Goal: Transaction & Acquisition: Download file/media

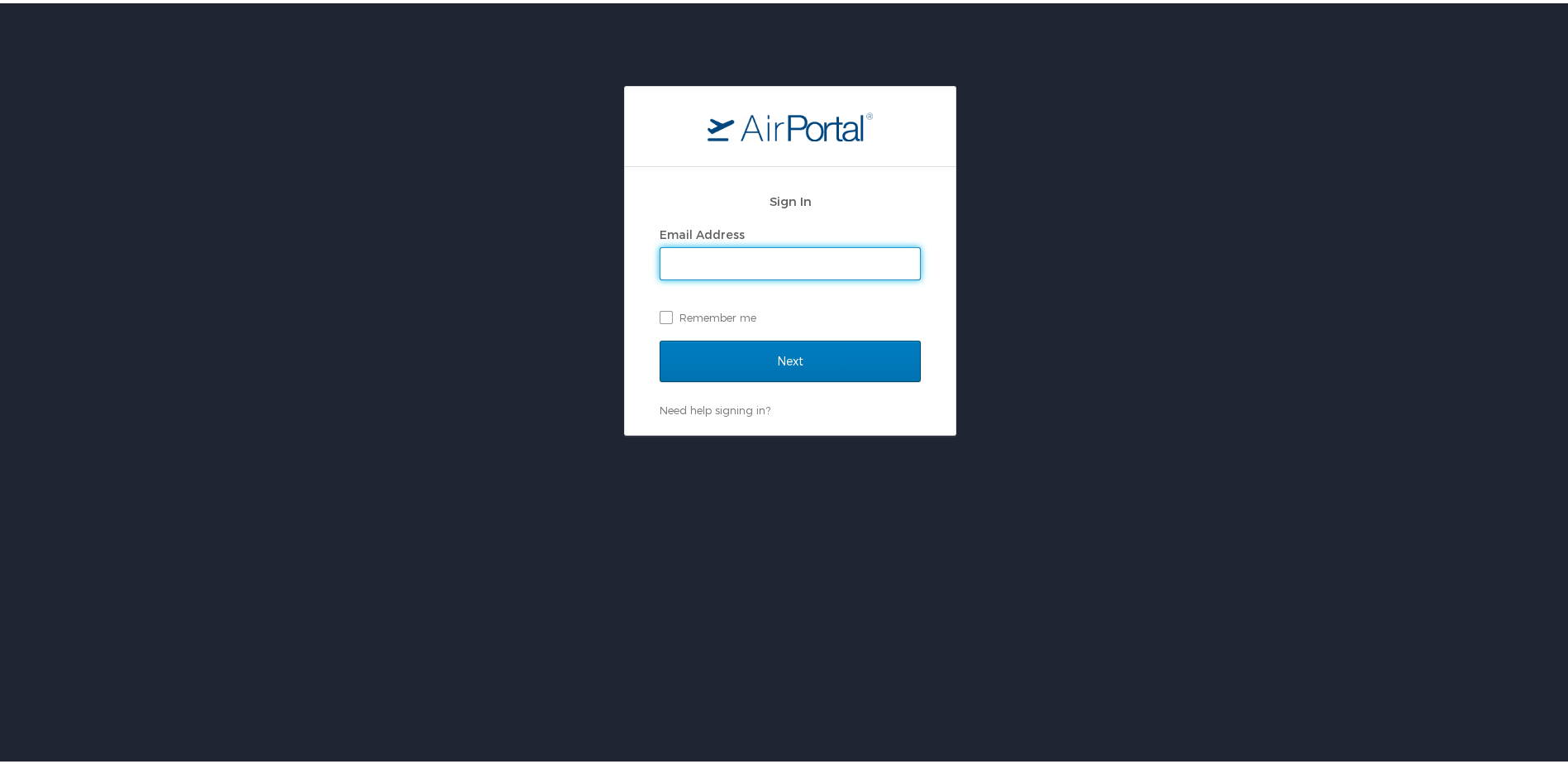
click at [779, 261] on input "Email Address" at bounding box center [790, 260] width 260 height 32
type input "brock@medical.link"
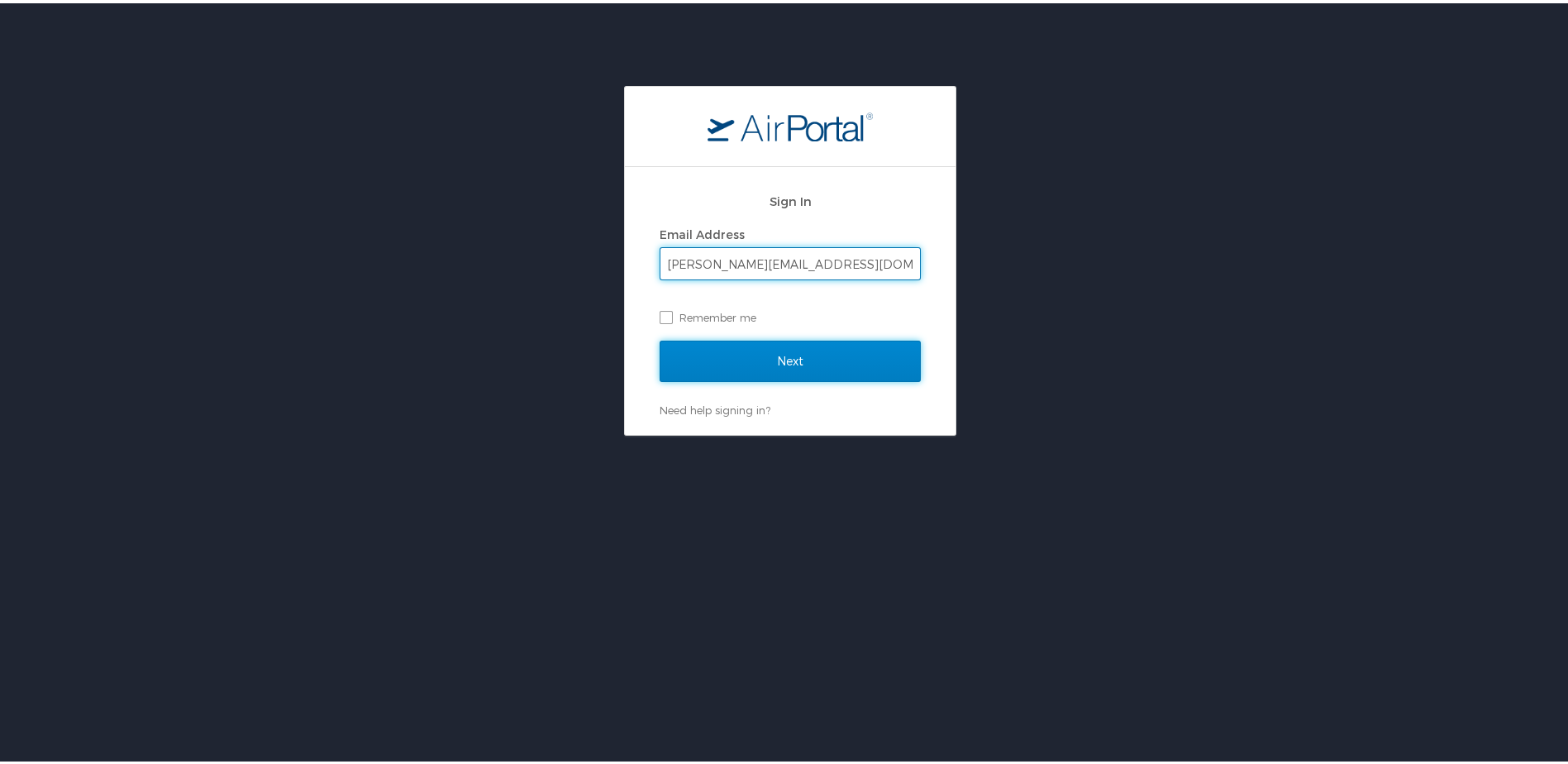
click at [718, 347] on input "Next" at bounding box center [790, 358] width 261 height 41
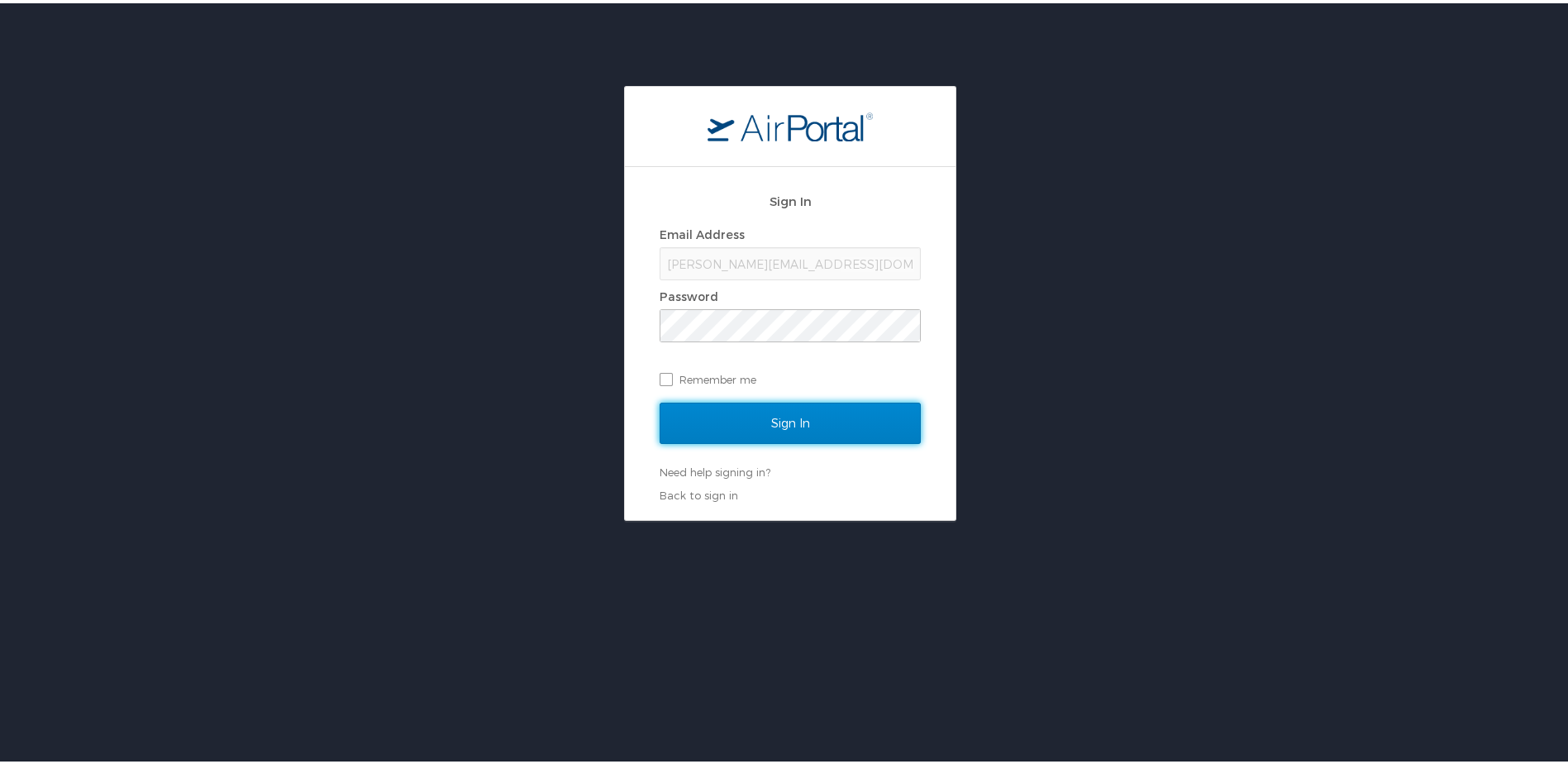
click at [702, 414] on input "Sign In" at bounding box center [790, 420] width 261 height 41
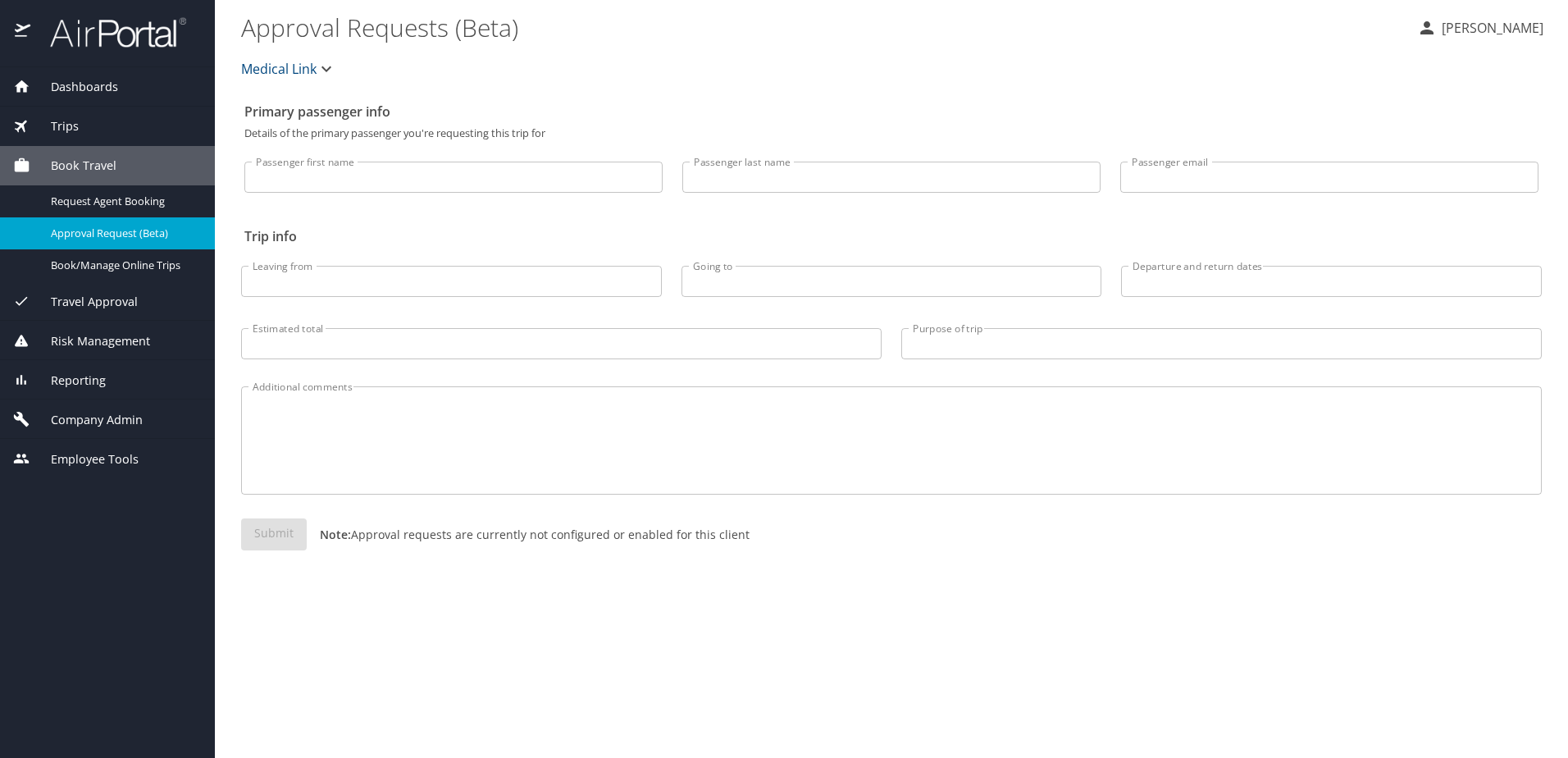
click at [91, 119] on div "Trips" at bounding box center [108, 126] width 189 height 18
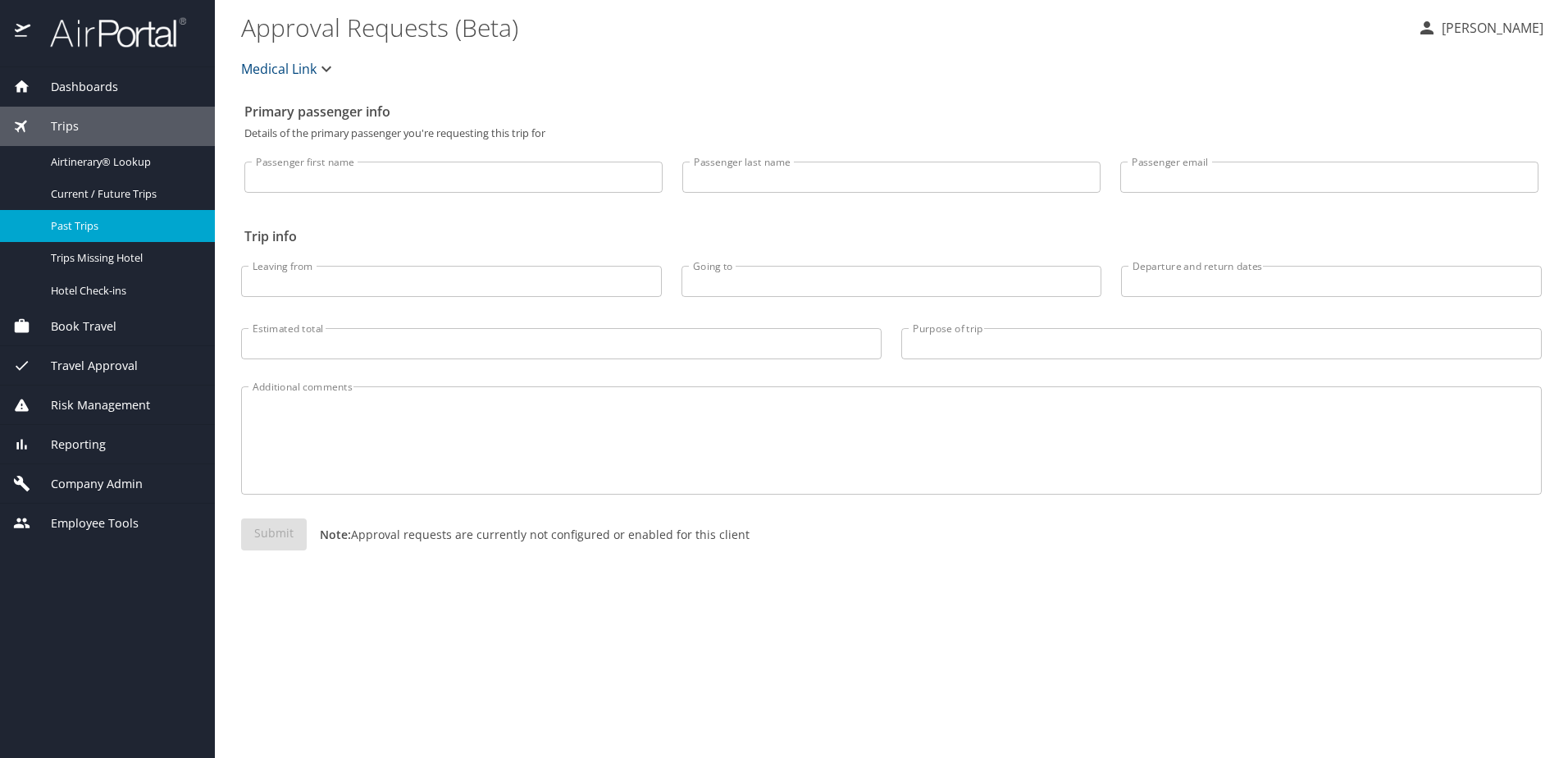
click at [82, 219] on span "Past Trips" at bounding box center [122, 226] width 144 height 15
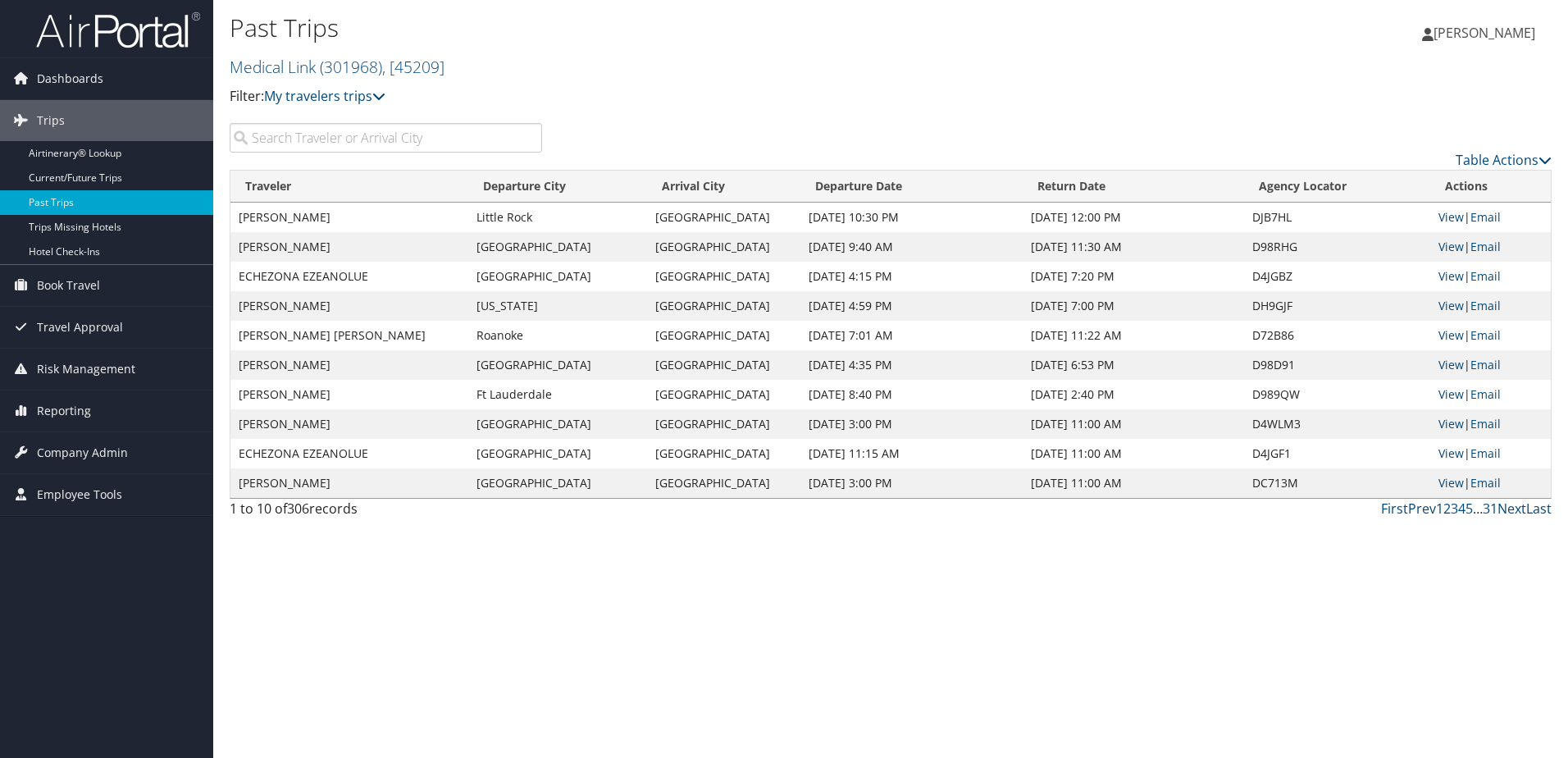
click at [434, 139] on input "search" at bounding box center [386, 137] width 312 height 30
type input "yoo"
click at [1453, 214] on link "View" at bounding box center [1451, 217] width 26 height 15
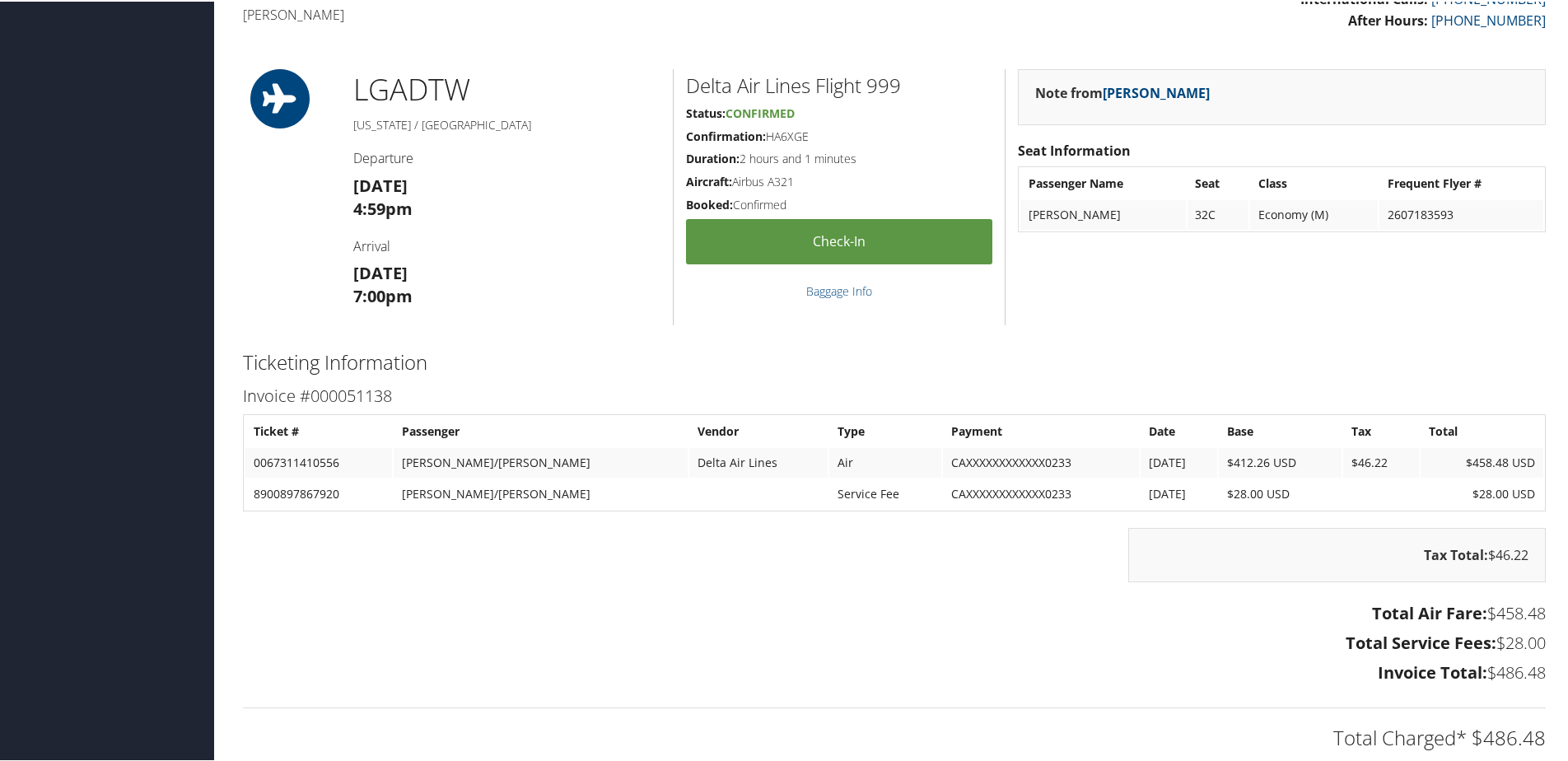
scroll to position [59, 0]
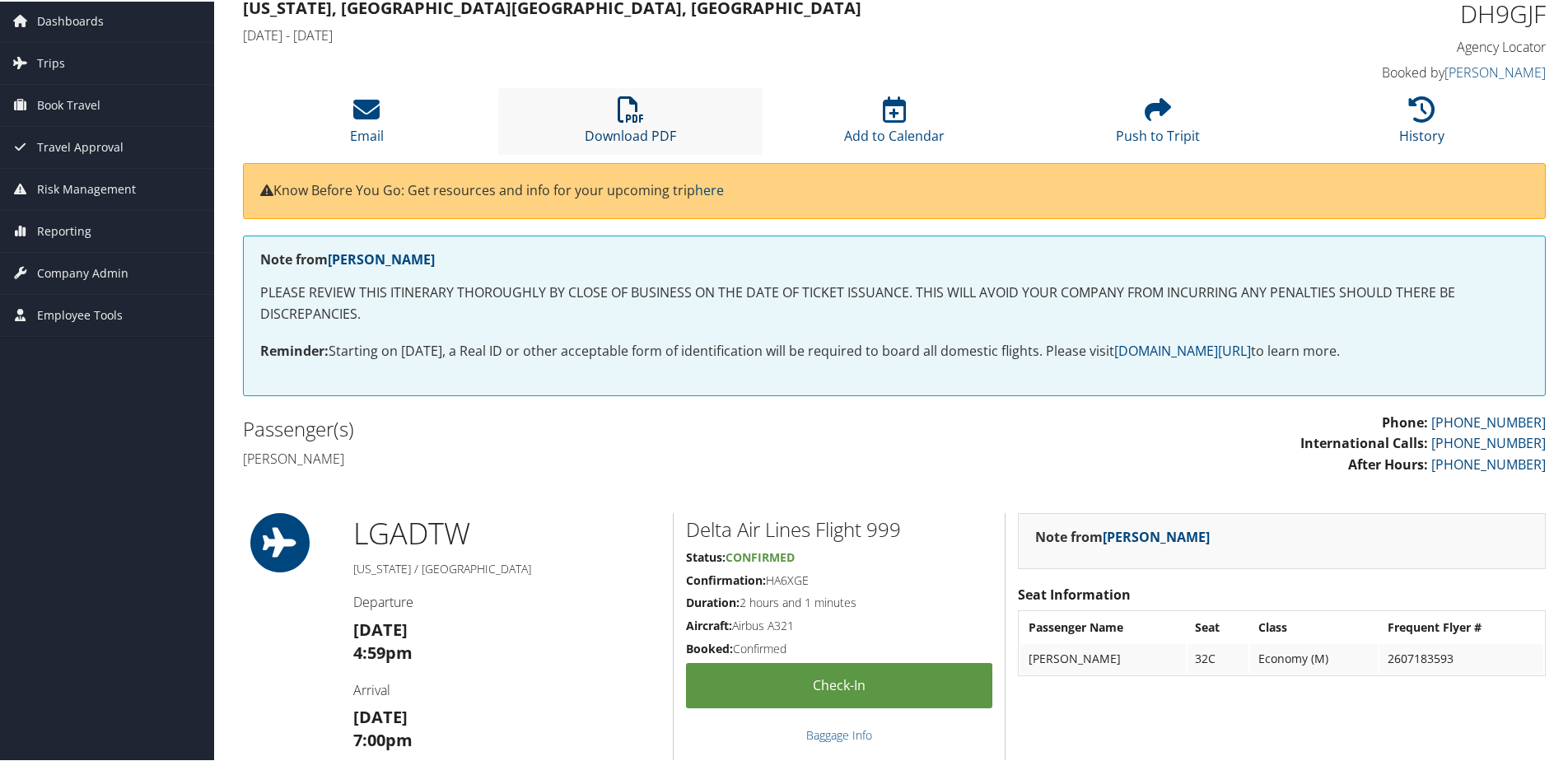
click at [622, 126] on link "Download PDF" at bounding box center [630, 123] width 91 height 39
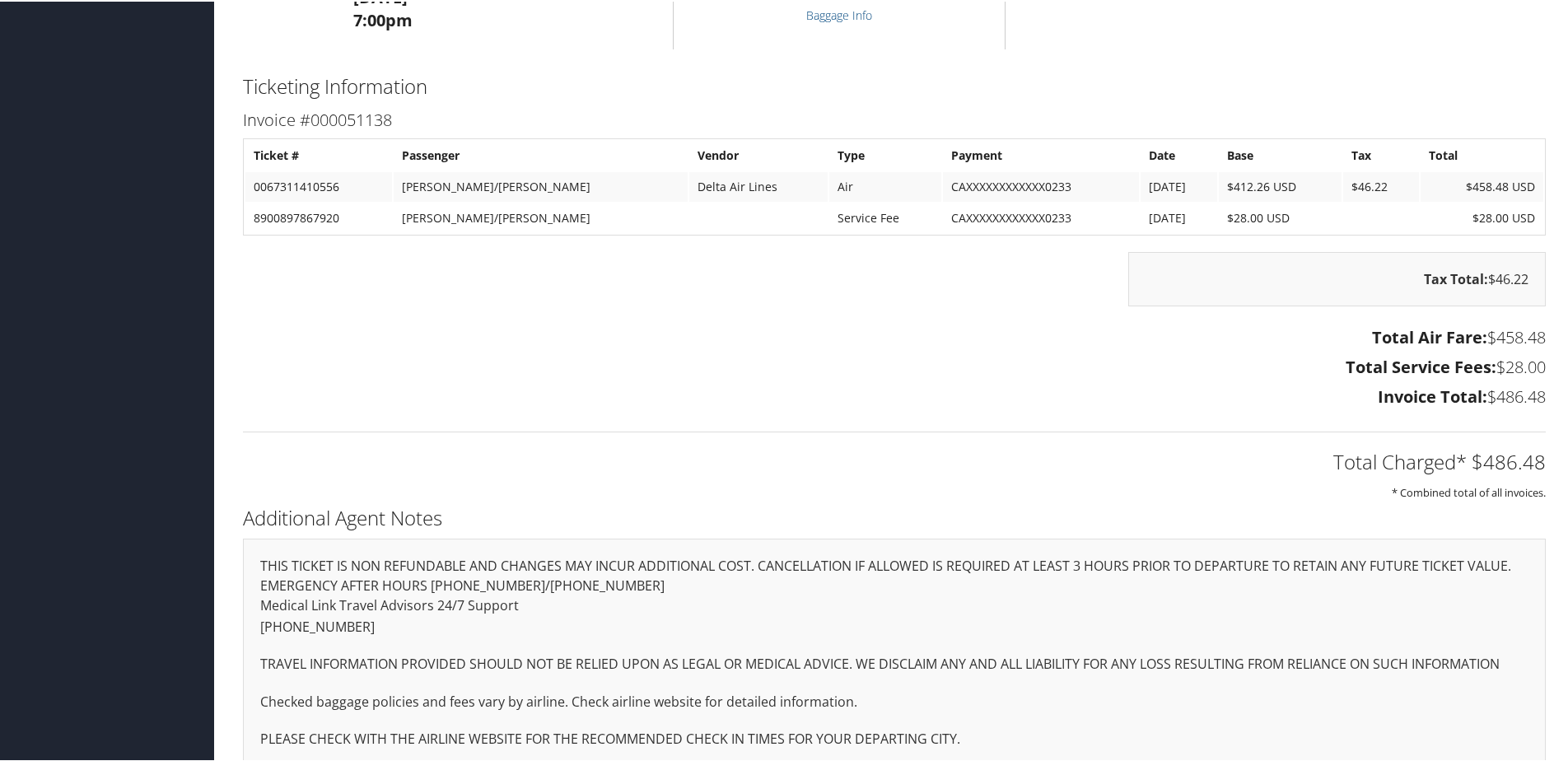
scroll to position [800, 0]
